Goal: Task Accomplishment & Management: Use online tool/utility

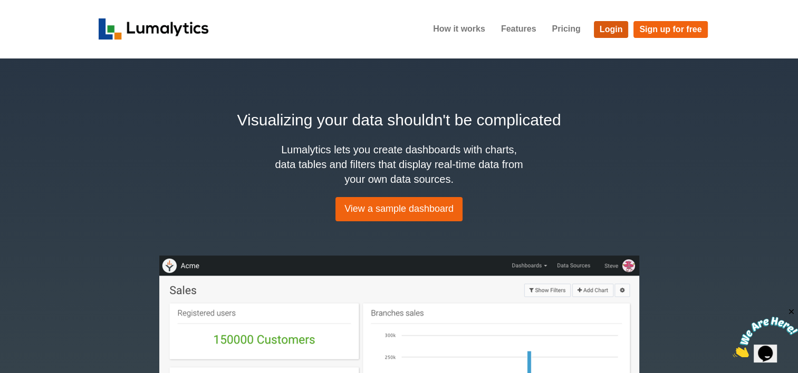
click at [480, 24] on link "Login" at bounding box center [611, 29] width 35 height 17
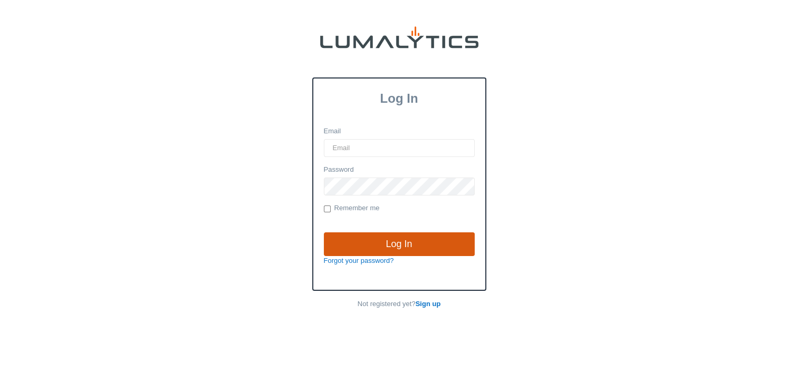
type input "abaltruczak@valleytruckparts.com"
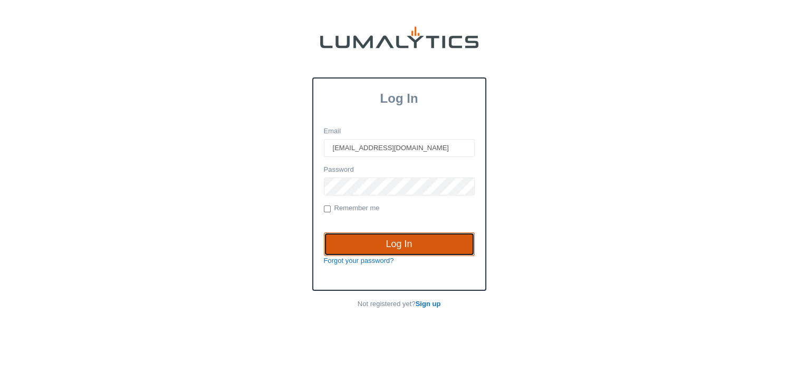
click at [434, 251] on input "Log In" at bounding box center [399, 244] width 151 height 24
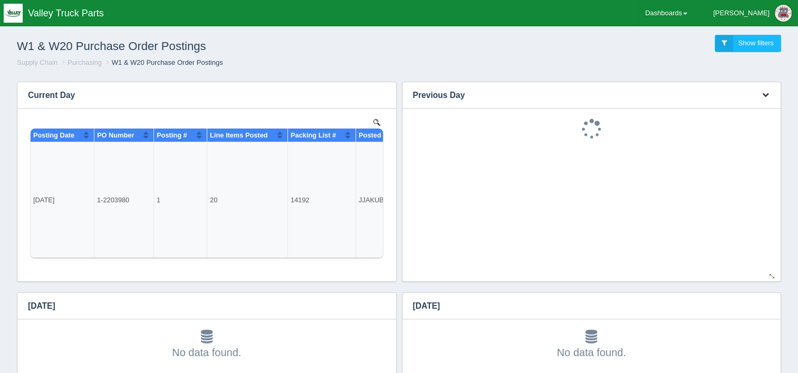
click at [766, 99] on button "button" at bounding box center [765, 95] width 14 height 16
click at [752, 113] on link "Download CSV" at bounding box center [730, 110] width 84 height 15
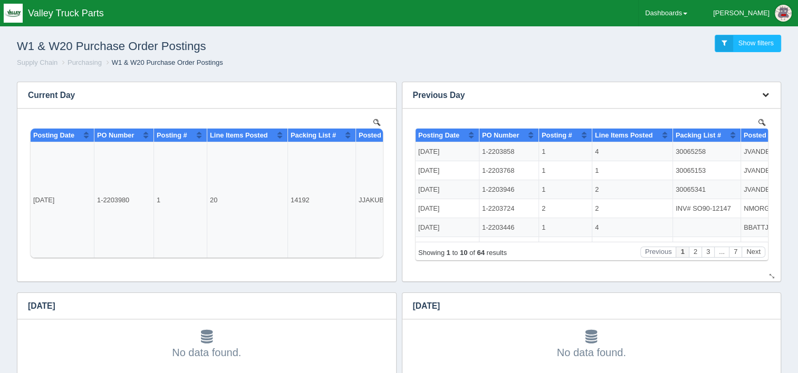
click at [768, 96] on icon "button" at bounding box center [765, 94] width 7 height 7
click at [756, 116] on link "Download CSV" at bounding box center [730, 110] width 84 height 15
